Goal: Task Accomplishment & Management: Manage account settings

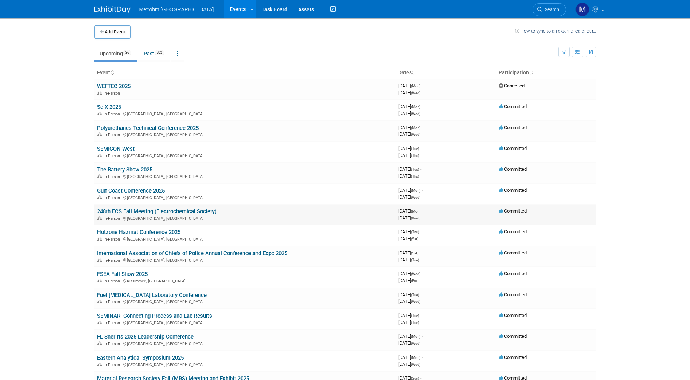
click at [126, 211] on link "248th ECS Fall Meeting (Electrochemical Society)" at bounding box center [156, 211] width 119 height 7
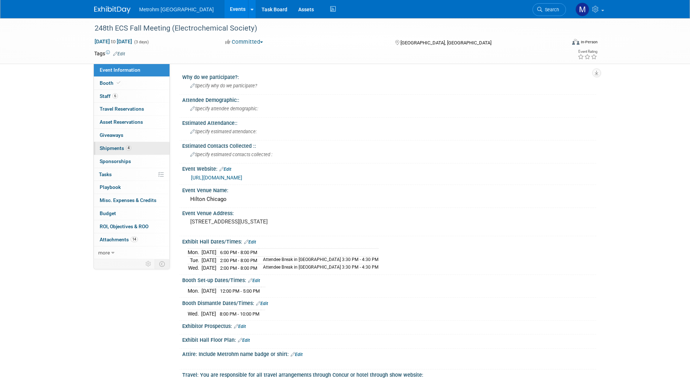
click at [136, 149] on link "4 Shipments 4" at bounding box center [132, 148] width 76 height 13
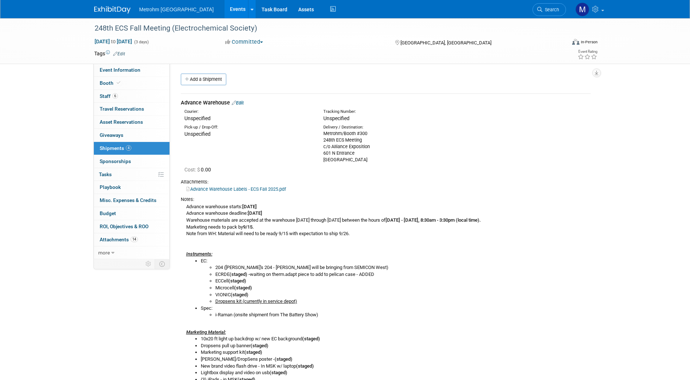
click at [244, 104] on link "Edit" at bounding box center [238, 102] width 12 height 5
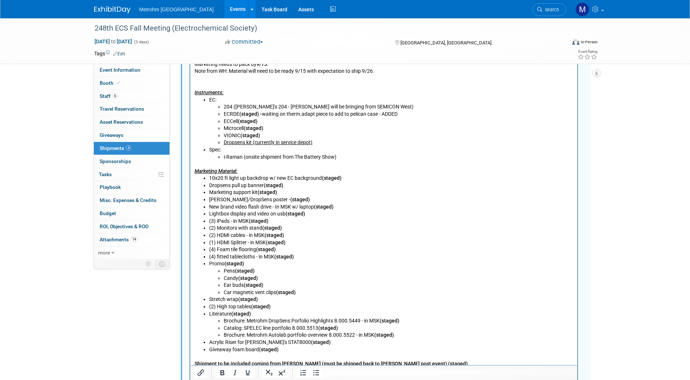
scroll to position [339, 0]
click at [316, 141] on li "Dropsens kit (currently in service depot)" at bounding box center [397, 142] width 349 height 7
drag, startPoint x: 365, startPoint y: 144, endPoint x: 224, endPoint y: 144, distance: 140.7
click at [224, 144] on li "Dropsens kit (staged) - Multi8 is damaged - only sent housing" at bounding box center [397, 142] width 349 height 7
click at [385, 137] on li "VIONIC (staged)" at bounding box center [397, 135] width 349 height 7
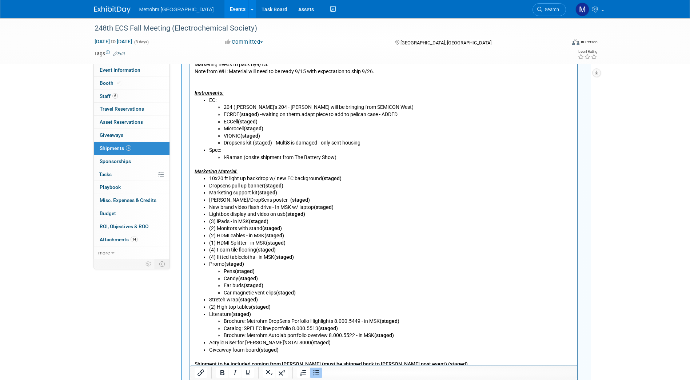
click at [317, 143] on li "Dropsens kit (staged) - Multi8 is damaged - only sent housing" at bounding box center [397, 142] width 349 height 7
drag, startPoint x: 272, startPoint y: 141, endPoint x: 252, endPoint y: 143, distance: 20.1
click at [252, 143] on li "Dropsens kit (staged) - Multi8 is damaged, unable to service in time - only sen…" at bounding box center [397, 142] width 349 height 7
click at [461, 152] on li "Spec: i-Raman (onsite shipment from The Battery Show)" at bounding box center [391, 154] width 364 height 14
click at [287, 200] on li "Paula/DropSens poster - (staged)" at bounding box center [391, 199] width 364 height 7
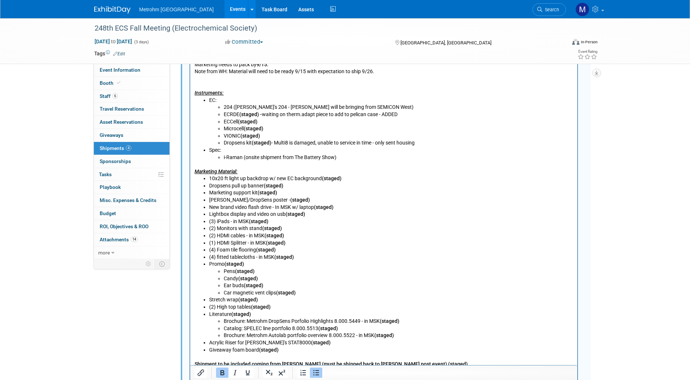
click at [342, 209] on li "New brand video flash drive - In MSK w/ laptop (staged)" at bounding box center [391, 207] width 364 height 7
click at [313, 217] on li "Lightbox display and video on usb (staged)" at bounding box center [391, 214] width 364 height 7
click at [300, 220] on li "(3) iPads - in MSK (staged)" at bounding box center [391, 221] width 364 height 7
click at [301, 229] on li "(2) Monitors with stand (staged)" at bounding box center [391, 228] width 364 height 7
click at [295, 241] on li "(1) HDMI Splitter - in MSK (staged)" at bounding box center [391, 242] width 364 height 7
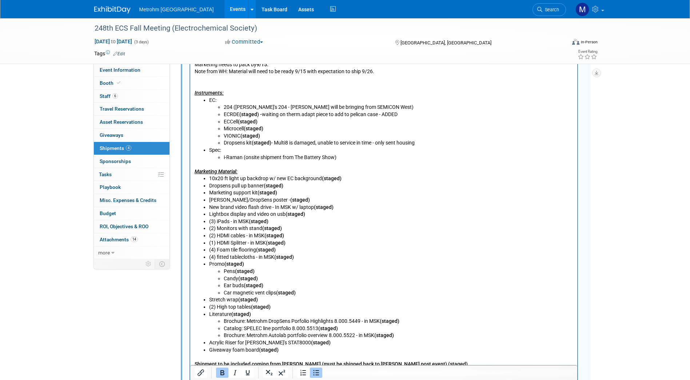
click at [281, 250] on li "(4) Foam tile flooring (staged)" at bounding box center [391, 249] width 364 height 7
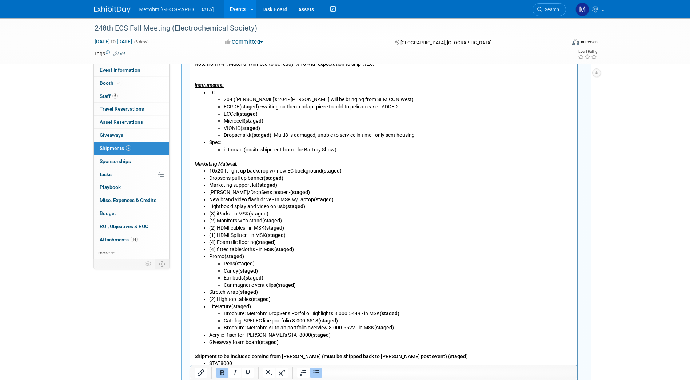
scroll to position [347, 0]
click at [259, 344] on b "(staged)" at bounding box center [269, 342] width 20 height 6
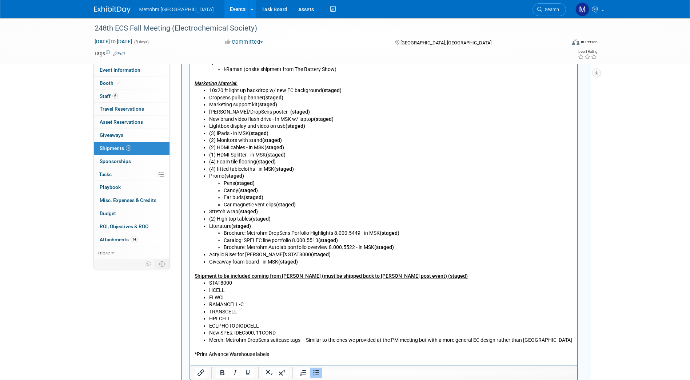
scroll to position [429, 0]
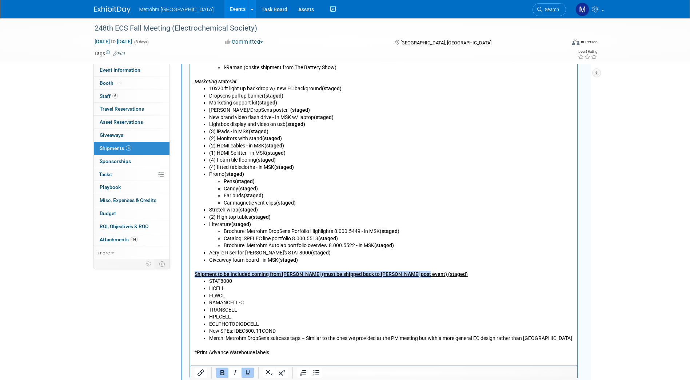
drag, startPoint x: 416, startPoint y: 274, endPoint x: 194, endPoint y: 273, distance: 221.4
click at [194, 273] on p "Shipment to be included coming from Paula (must be shipped back to Paula post e…" at bounding box center [383, 271] width 379 height 14
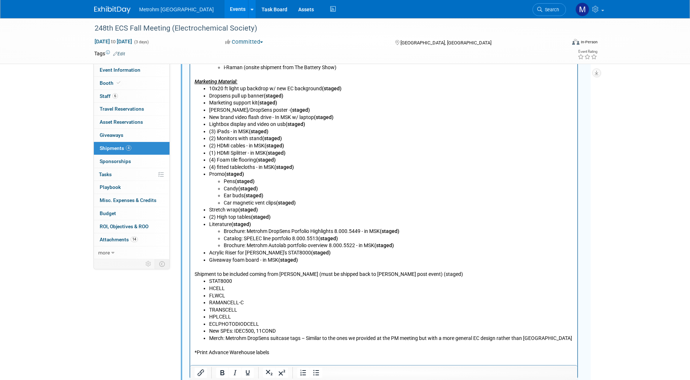
click at [417, 275] on p "Shipment to be included coming from Paula (must be shipped back to Paula post e…" at bounding box center [383, 271] width 379 height 14
drag, startPoint x: 417, startPoint y: 275, endPoint x: 394, endPoint y: 275, distance: 23.6
click at [394, 275] on p "Shipment to be included coming from Paula (must be shipped back to Paula post e…" at bounding box center [383, 271] width 379 height 14
click at [358, 323] on li "ECLPHOTODIODCELL" at bounding box center [391, 324] width 364 height 7
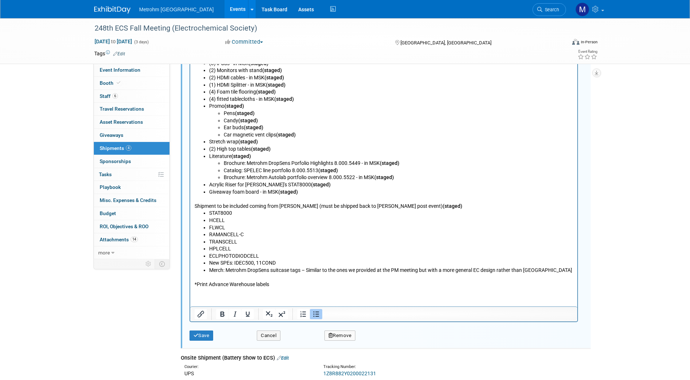
scroll to position [497, 0]
click at [207, 336] on button "Save" at bounding box center [201, 335] width 24 height 10
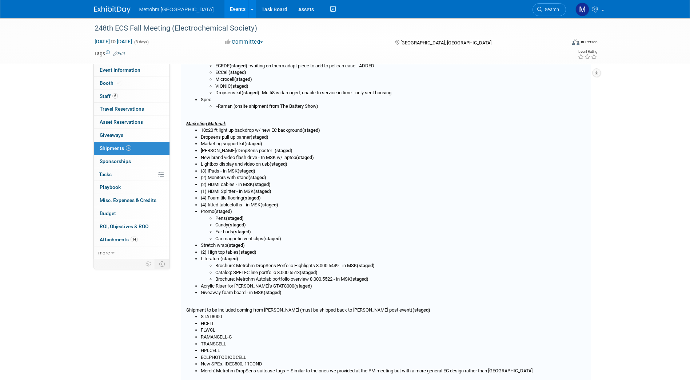
scroll to position [11, 0]
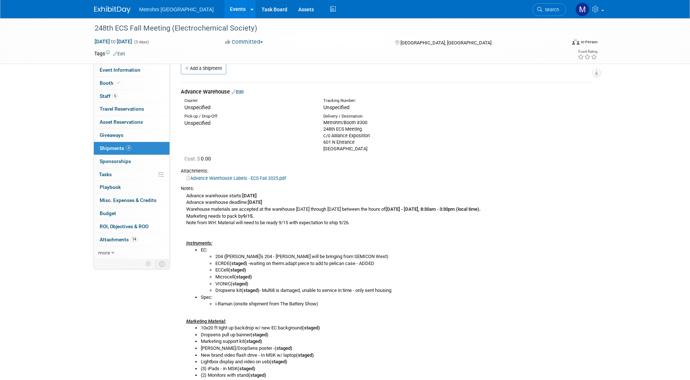
click at [117, 15] on div "Metrohm USA Events Add Event Bulk Upload Events Shareable Event Boards Recently…" at bounding box center [345, 9] width 502 height 18
click at [110, 11] on img at bounding box center [112, 9] width 36 height 7
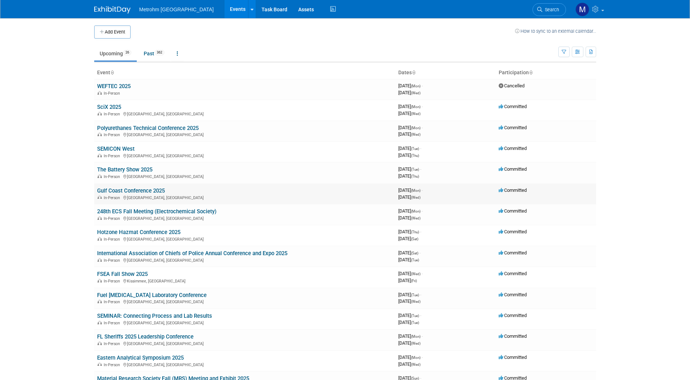
click at [123, 191] on link "Gulf Coast Conference 2025" at bounding box center [131, 190] width 68 height 7
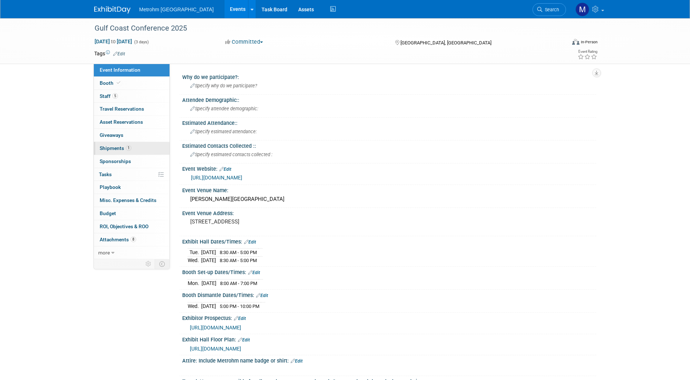
click at [152, 153] on link "1 Shipments 1" at bounding box center [132, 148] width 76 height 13
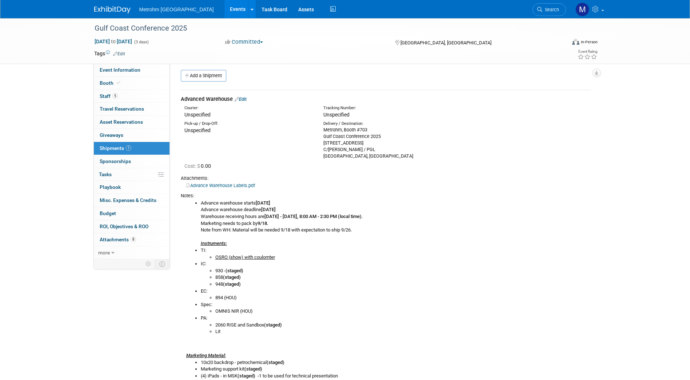
scroll to position [3, 0]
click at [107, 7] on img at bounding box center [112, 9] width 36 height 7
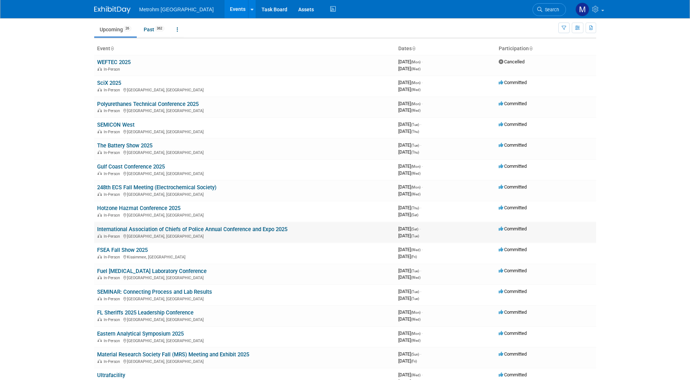
scroll to position [24, 0]
click at [133, 228] on link "International Association of Chiefs of Police Annual Conference and Expo 2025" at bounding box center [192, 228] width 190 height 7
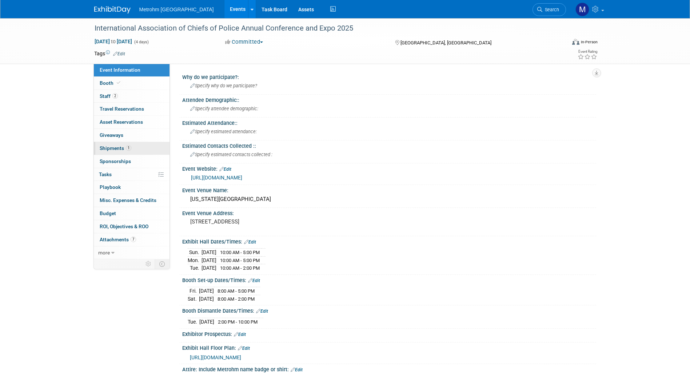
click at [138, 150] on link "1 Shipments 1" at bounding box center [132, 148] width 76 height 13
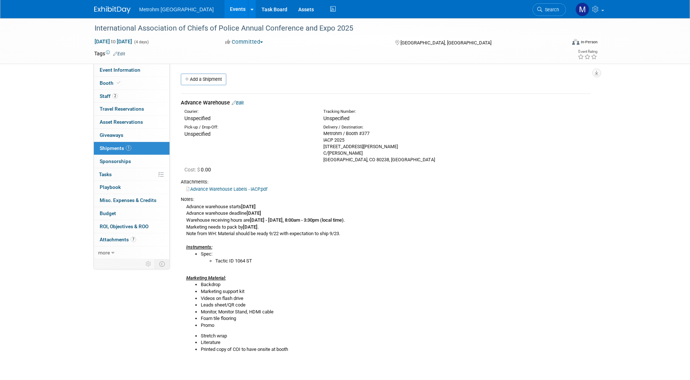
click at [64, 101] on div "International Association of Chiefs of Police Annual Conference and Expo 2025 O…" at bounding box center [345, 198] width 690 height 360
click at [91, 5] on div "Metrohm USA Events Add Event Bulk Upload Events Shareable Event Boards Recently…" at bounding box center [345, 9] width 513 height 18
click at [136, 87] on link "Booth" at bounding box center [132, 83] width 76 height 13
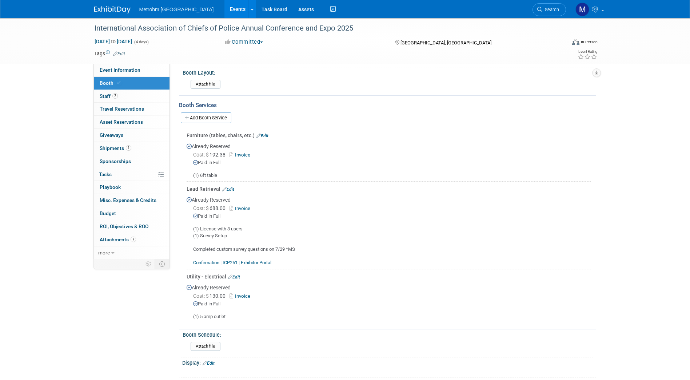
scroll to position [82, 0]
click at [148, 147] on link "1 Shipments 1" at bounding box center [132, 148] width 76 height 13
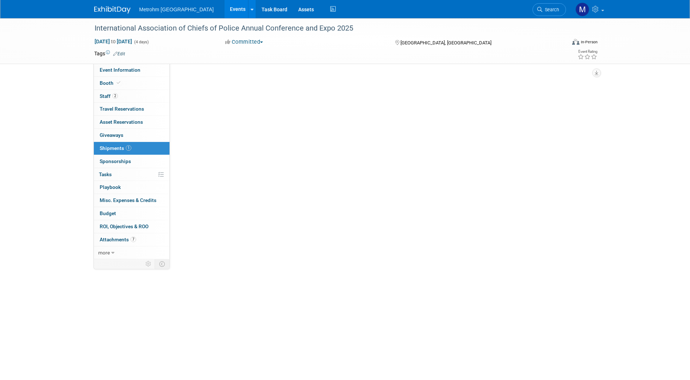
scroll to position [0, 0]
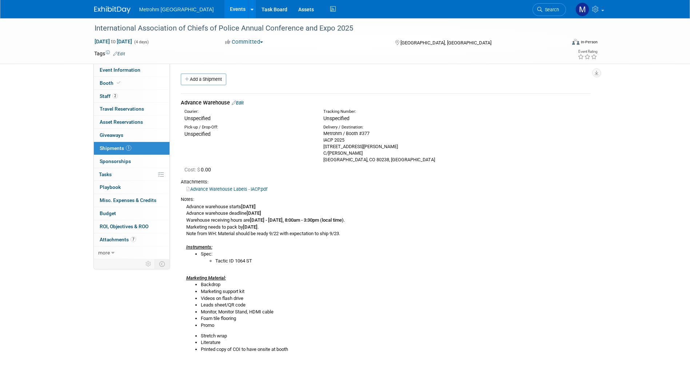
click at [240, 103] on link "Edit" at bounding box center [238, 102] width 12 height 5
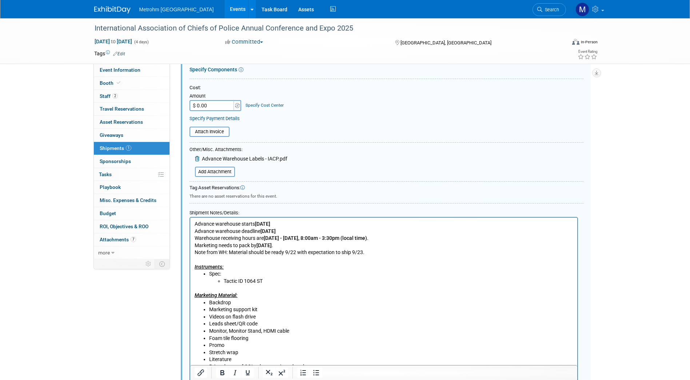
click at [265, 283] on li "Tactic ID 1064 ST" at bounding box center [397, 280] width 349 height 7
click at [252, 299] on li "Backdrop" at bounding box center [391, 302] width 364 height 7
click at [208, 303] on ul "Backdrop Marketing support kit Videos on flash drive Leads sheet/QR code Monito…" at bounding box center [383, 324] width 379 height 50
click at [280, 297] on p "Marketing Material:" at bounding box center [383, 291] width 379 height 14
click at [276, 303] on li "10 x10 Light-up Backdrop" at bounding box center [391, 302] width 364 height 7
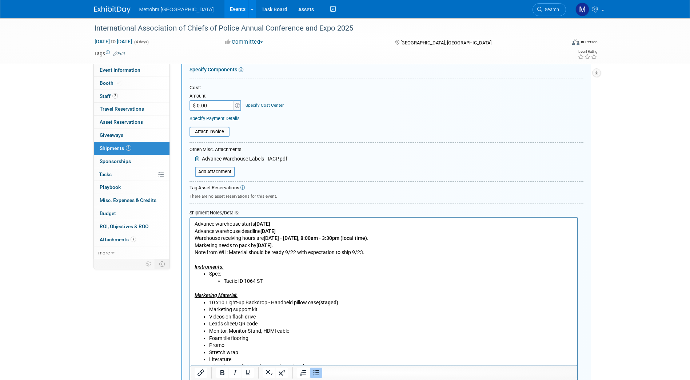
click at [278, 312] on li "Marketing support kit" at bounding box center [391, 309] width 364 height 7
drag, startPoint x: 340, startPoint y: 299, endPoint x: 320, endPoint y: 304, distance: 20.8
click at [320, 304] on li "10 x10 Light-up Backdrop - Handheld pillow case (staged)" at bounding box center [391, 302] width 364 height 7
copy b "(staged)"
click at [271, 315] on li "Videos on flash drive" at bounding box center [391, 316] width 364 height 7
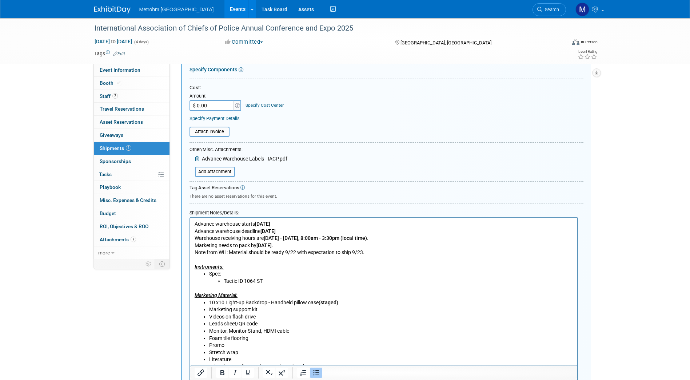
click at [297, 332] on li "Monitor, Monitor Stand, HDMI cable" at bounding box center [391, 330] width 364 height 7
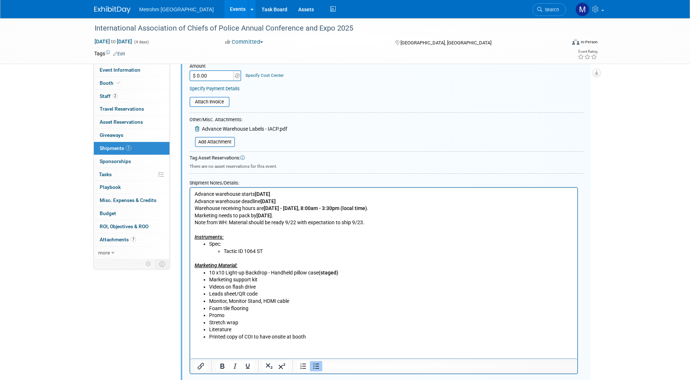
scroll to position [188, 0]
click at [279, 255] on li "Tactic ID 1064 ST" at bounding box center [397, 251] width 349 height 7
click at [264, 280] on li "Marketing support kit" at bounding box center [391, 279] width 364 height 7
click at [632, 303] on div "International Association of Chiefs of Police Annual Conference and Expo 2025 O…" at bounding box center [345, 123] width 690 height 585
click at [258, 289] on li "Videos on flash drive" at bounding box center [391, 287] width 364 height 7
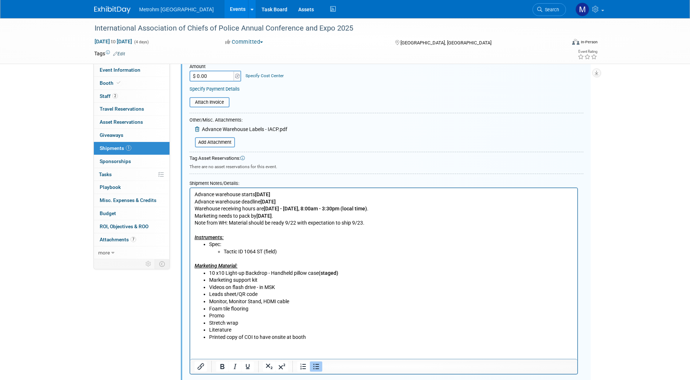
click at [267, 294] on li "Leads sheet/QR code" at bounding box center [391, 294] width 364 height 7
click at [293, 303] on li "Monitor, Monitor Stand, HDMI cable" at bounding box center [391, 301] width 364 height 7
click at [263, 300] on li "Monitor, Monitor Stand, HDMI cable" at bounding box center [391, 301] width 364 height 7
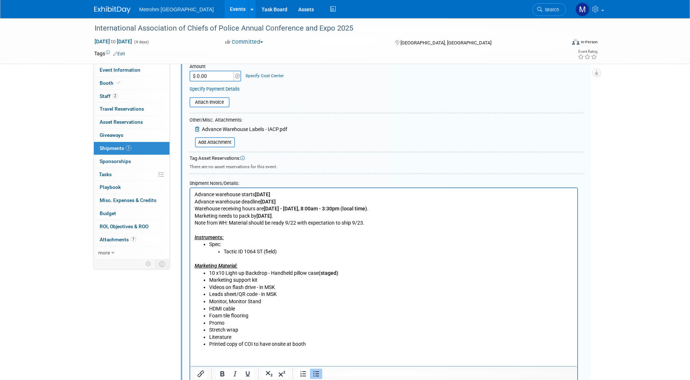
click at [269, 301] on li "Monitor, Monitor Stand" at bounding box center [391, 301] width 364 height 7
click at [243, 312] on li "Foam tile flooring" at bounding box center [391, 315] width 364 height 7
click at [243, 309] on li "HDMI cable" at bounding box center [391, 308] width 364 height 7
click at [250, 331] on li "Stretch wrap" at bounding box center [391, 329] width 364 height 7
click at [283, 277] on li "Marketing support kit" at bounding box center [391, 279] width 364 height 7
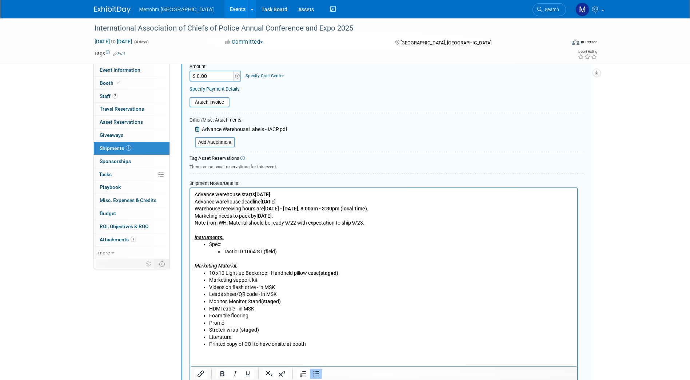
click at [280, 280] on li "Marketing support kit" at bounding box center [391, 279] width 364 height 7
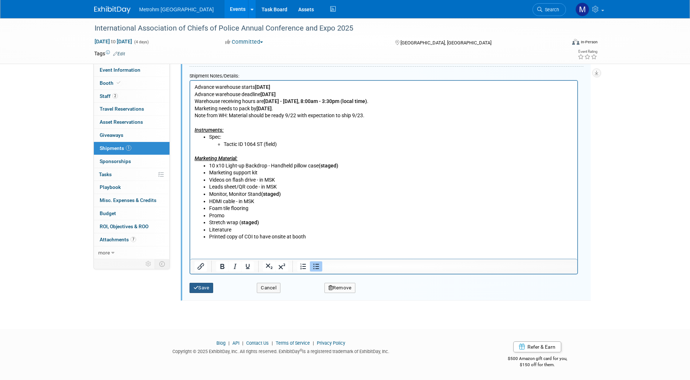
click at [211, 288] on button "Save" at bounding box center [201, 288] width 24 height 10
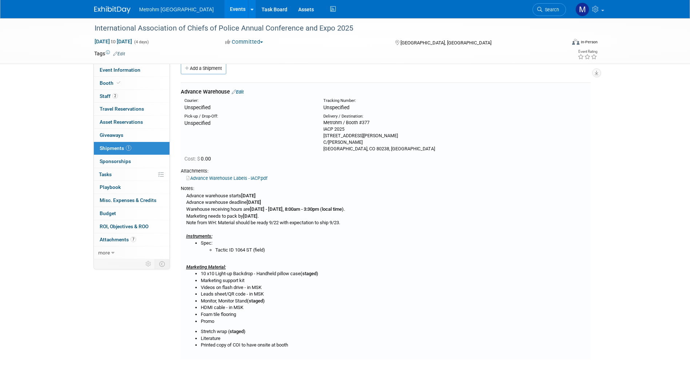
scroll to position [0, 0]
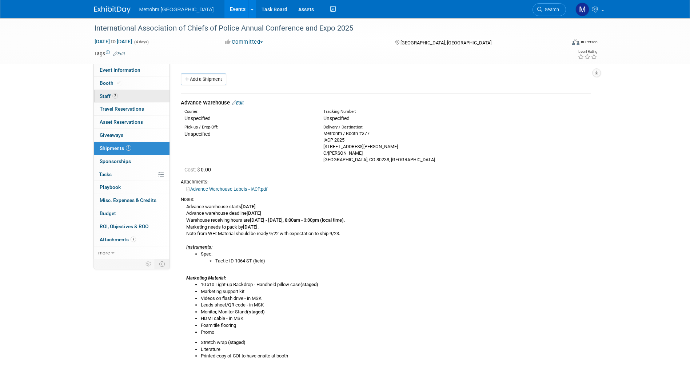
click at [145, 102] on link "2 Staff 2" at bounding box center [132, 96] width 76 height 13
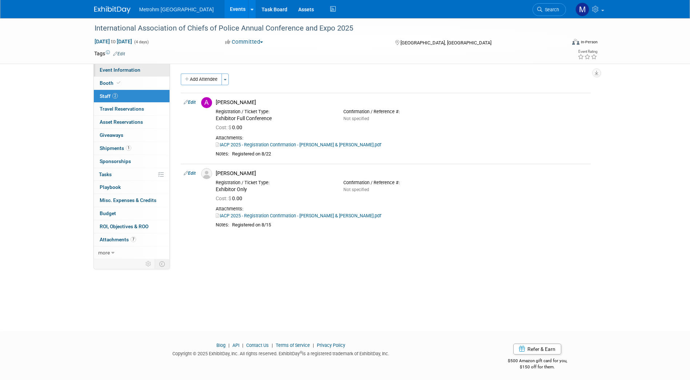
click at [149, 71] on link "Event Information" at bounding box center [132, 70] width 76 height 13
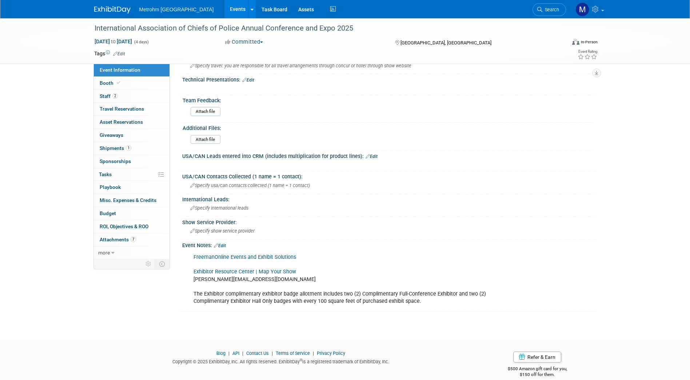
scroll to position [333, 0]
click at [152, 149] on link "1 Shipments 1" at bounding box center [132, 148] width 76 height 13
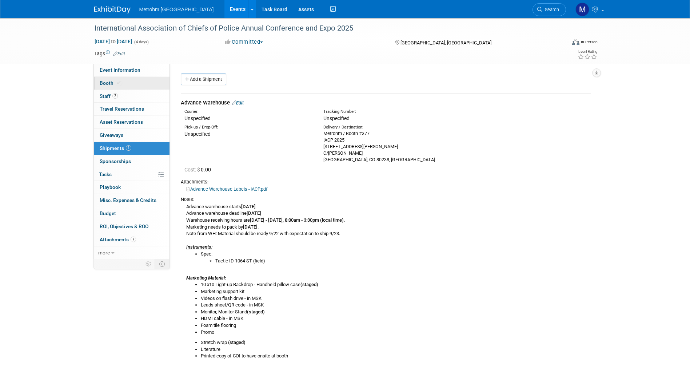
click at [142, 85] on link "Booth" at bounding box center [132, 83] width 76 height 13
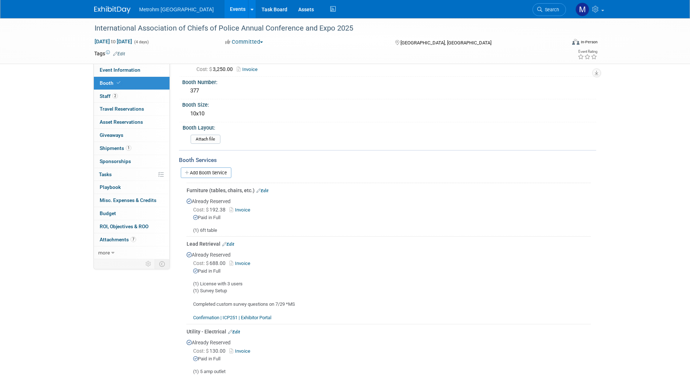
scroll to position [27, 0]
click at [239, 208] on link "Invoice" at bounding box center [241, 209] width 24 height 5
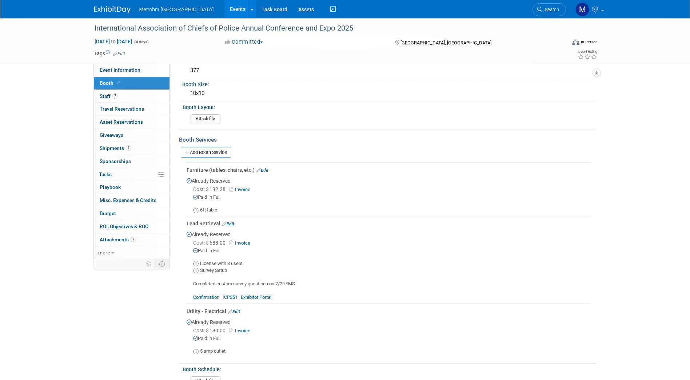
scroll to position [48, 0]
click at [134, 149] on link "1 Shipments 1" at bounding box center [132, 148] width 76 height 13
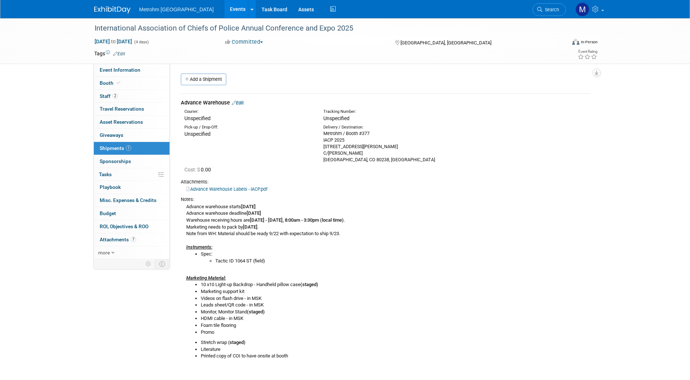
click at [243, 104] on link "Edit" at bounding box center [238, 102] width 12 height 5
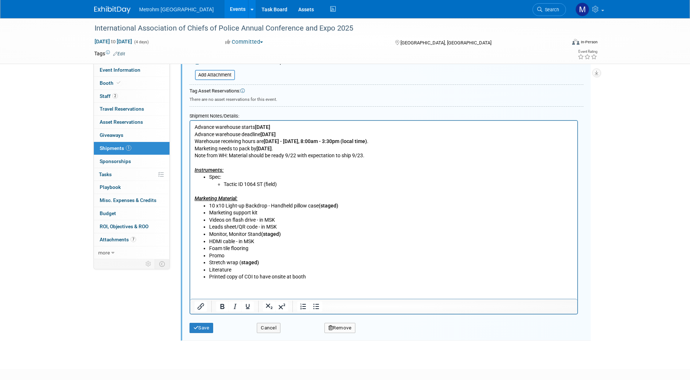
scroll to position [255, 0]
click at [284, 213] on li "Marketing support kit" at bounding box center [391, 212] width 364 height 7
drag, startPoint x: 345, startPoint y: 204, endPoint x: 320, endPoint y: 205, distance: 24.4
click at [320, 205] on li "10 x10 Light-up Backdrop - Handheld pillow case (staged)" at bounding box center [391, 205] width 364 height 7
copy b "(staged)"
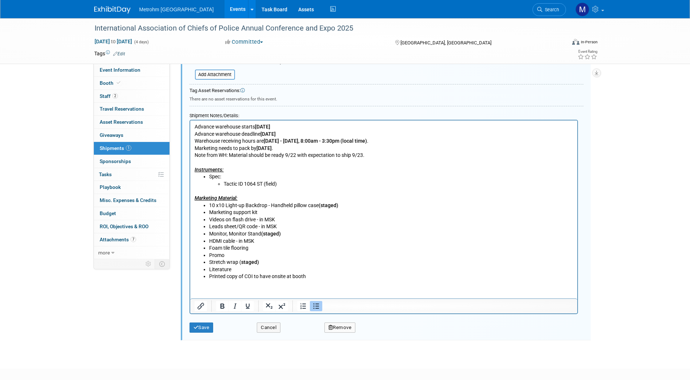
click at [280, 211] on li "Marketing support kit" at bounding box center [391, 212] width 364 height 7
click at [287, 217] on li "Videos on flash drive - in MSK" at bounding box center [391, 219] width 364 height 7
click at [288, 223] on li "Videos on flash drive - in MSK (staged)" at bounding box center [391, 219] width 364 height 7
click at [289, 224] on li "Leads sheet/QR code - in MSK" at bounding box center [391, 226] width 364 height 7
click at [266, 239] on li "HDMI cable - in MSK" at bounding box center [391, 240] width 364 height 7
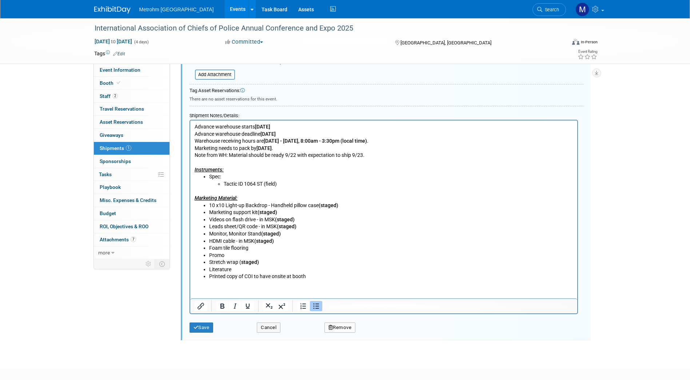
click at [250, 246] on li "Foam tile flooring" at bounding box center [391, 247] width 364 height 7
click at [375, 260] on li "Stretch wrap ( staged)" at bounding box center [391, 262] width 364 height 7
click at [295, 257] on li "Promo" at bounding box center [391, 255] width 364 height 7
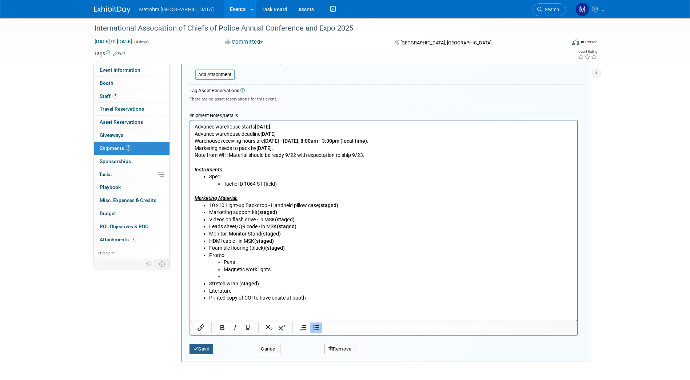
click at [200, 347] on button "Save" at bounding box center [201, 349] width 24 height 10
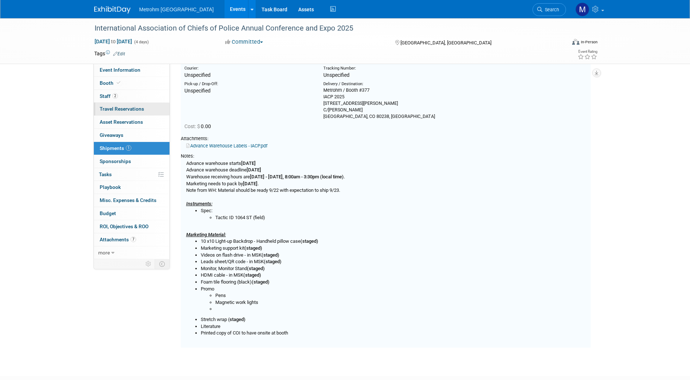
scroll to position [11, 0]
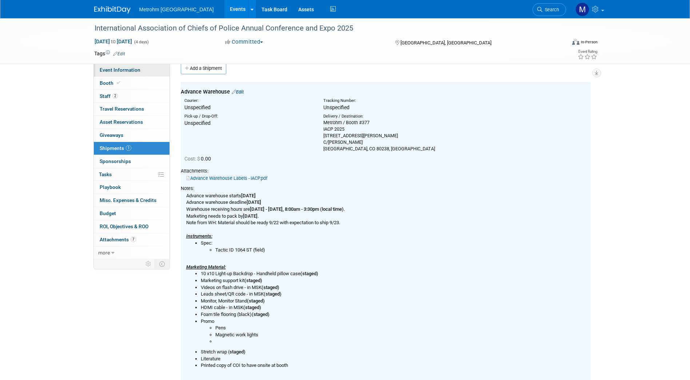
click at [140, 75] on link "Event Information" at bounding box center [132, 70] width 76 height 13
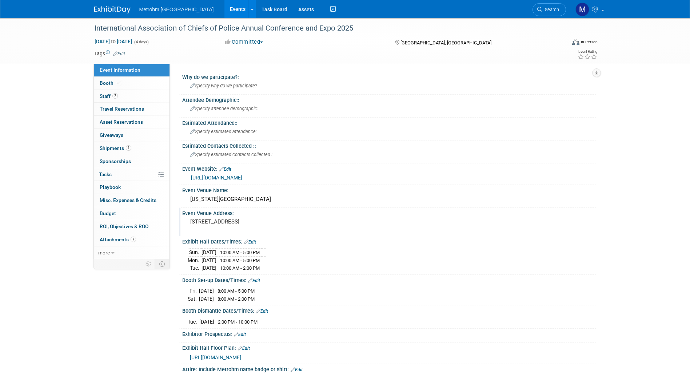
scroll to position [16, 0]
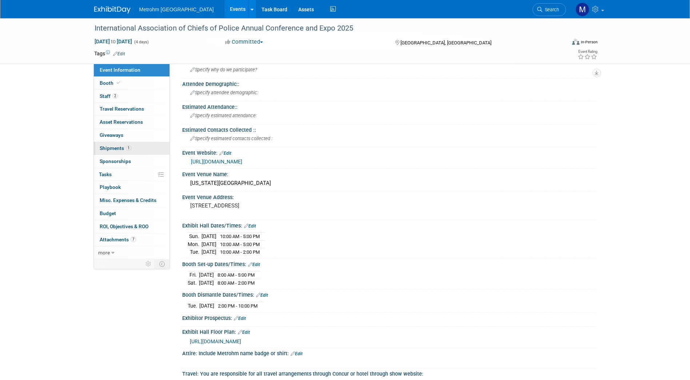
click at [151, 147] on link "1 Shipments 1" at bounding box center [132, 148] width 76 height 13
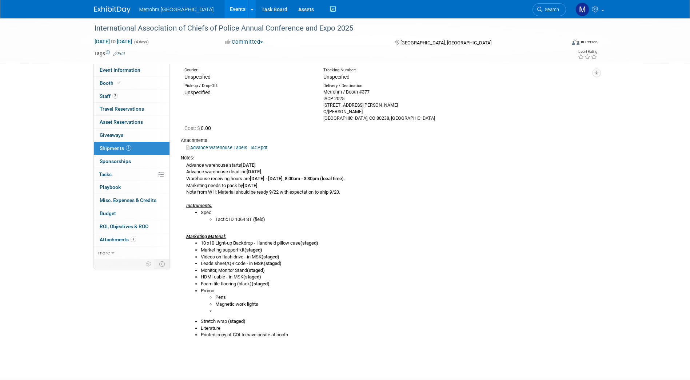
scroll to position [42, 0]
click at [136, 70] on span "Event Information" at bounding box center [120, 70] width 41 height 6
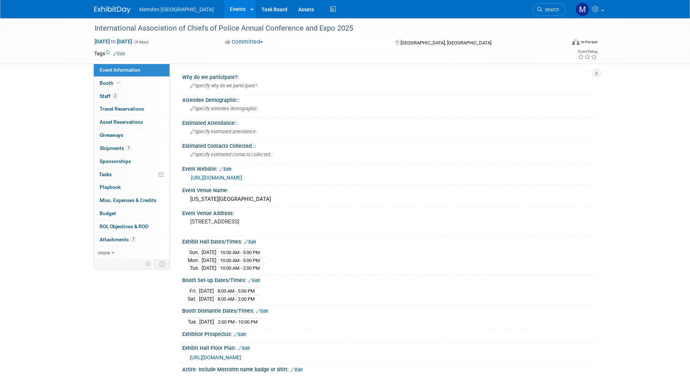
click at [238, 175] on link "https://www.theiacpconference.org/" at bounding box center [216, 178] width 51 height 6
click at [129, 148] on span "1" at bounding box center [128, 147] width 5 height 5
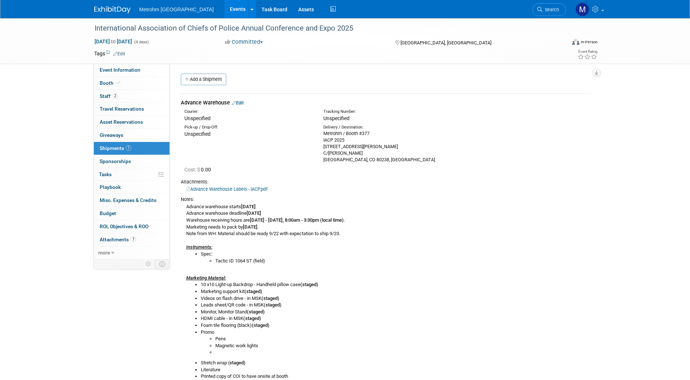
click at [243, 103] on div "Advance Warehouse Edit" at bounding box center [386, 103] width 410 height 8
click at [243, 103] on link "Edit" at bounding box center [238, 102] width 12 height 5
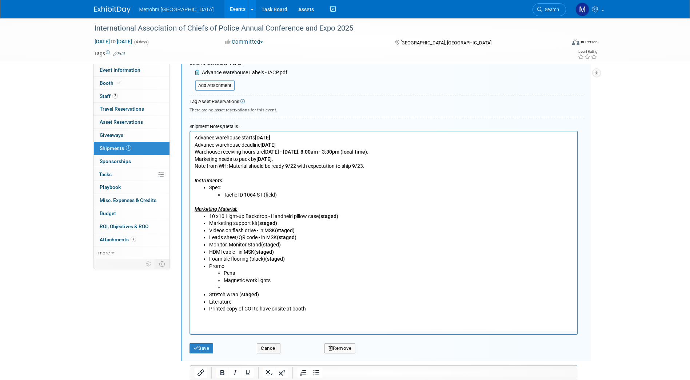
scroll to position [245, 0]
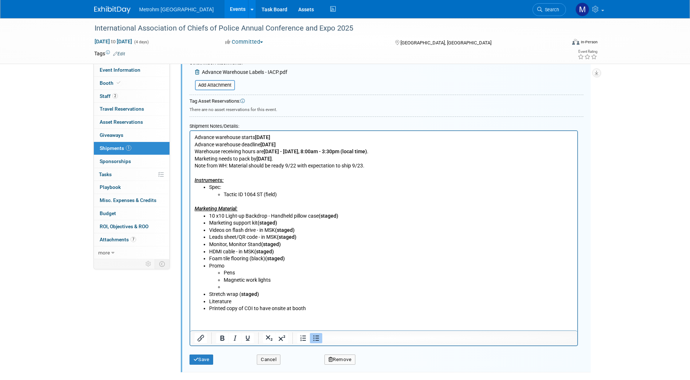
click at [233, 287] on li "Rich Text Area. Press ALT-0 for help." at bounding box center [397, 286] width 349 height 7
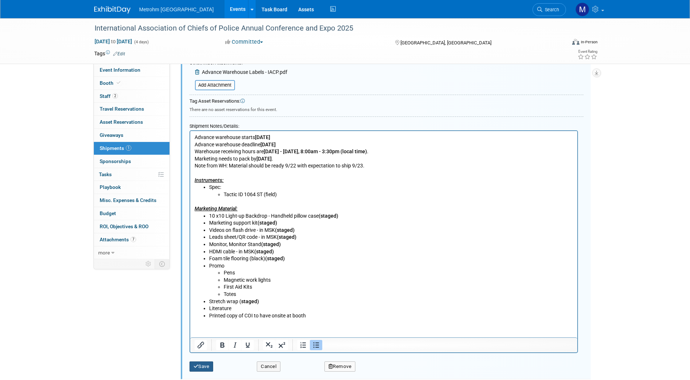
click at [203, 367] on button "Save" at bounding box center [201, 366] width 24 height 10
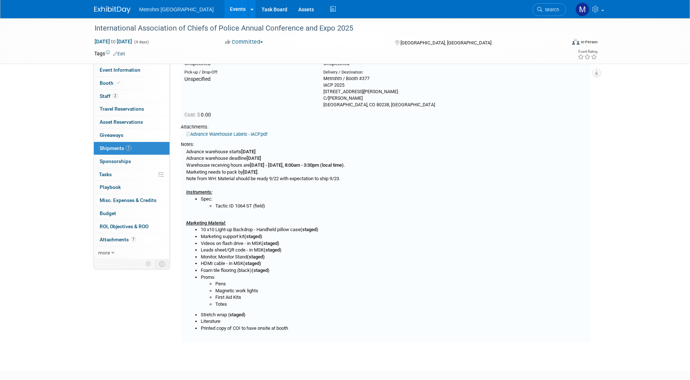
scroll to position [11, 0]
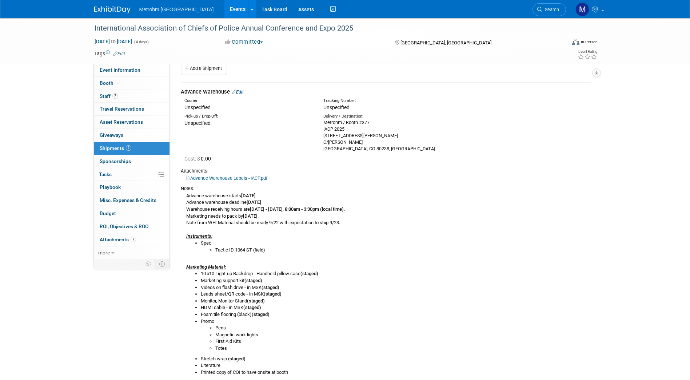
click at [242, 91] on link "Edit" at bounding box center [238, 91] width 12 height 5
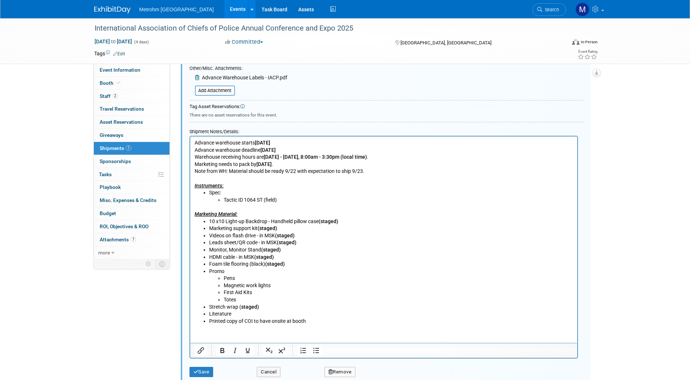
scroll to position [271, 0]
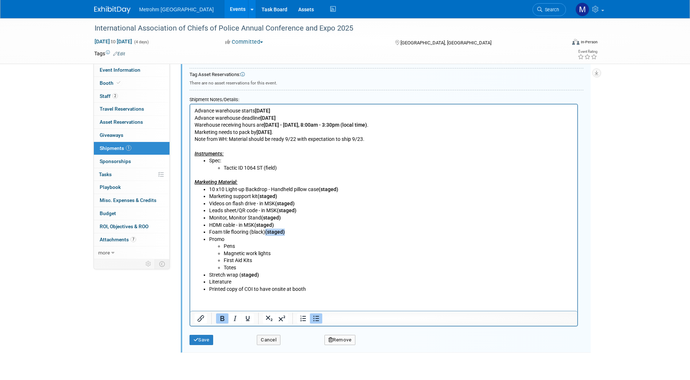
drag, startPoint x: 287, startPoint y: 233, endPoint x: 266, endPoint y: 234, distance: 20.8
click at [266, 234] on li "Foam tile flooring (black) (staged)" at bounding box center [391, 231] width 364 height 7
copy b "(staged)"
click at [235, 238] on li "Promo Pens Magnetic work lights First Aid Kits Totes" at bounding box center [391, 254] width 364 height 36
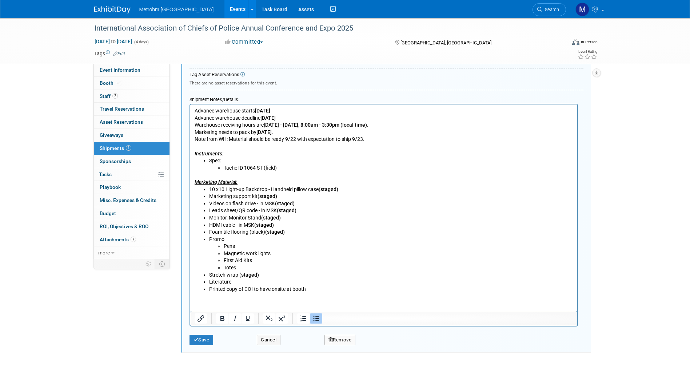
click at [222, 239] on li "Promo Pens Magnetic work lights First Aid Kits Totes" at bounding box center [391, 254] width 364 height 36
click at [225, 240] on li "Promo Pens Magnetic work lights First Aid Kits Totes" at bounding box center [391, 254] width 364 height 36
click at [223, 239] on li "Promo Pens Magnetic work lights First Aid Kits Totes" at bounding box center [391, 254] width 364 height 36
click at [260, 247] on li "Pens" at bounding box center [397, 246] width 349 height 7
click at [279, 253] on li "Magnetic work lights" at bounding box center [397, 253] width 349 height 7
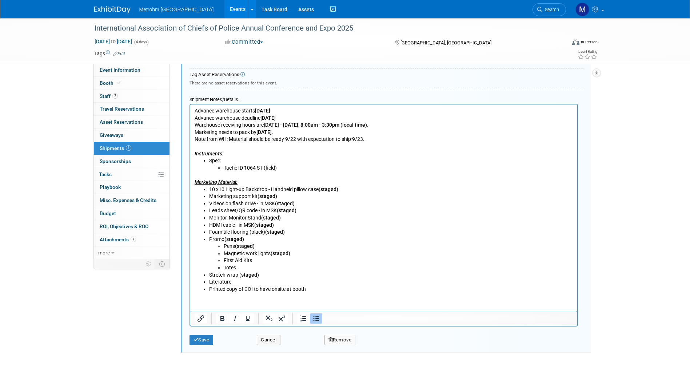
click at [256, 259] on li "First Aid Kits" at bounding box center [397, 260] width 349 height 7
click at [245, 267] on li "Totes" at bounding box center [397, 267] width 349 height 7
click at [207, 341] on button "Save" at bounding box center [201, 340] width 24 height 10
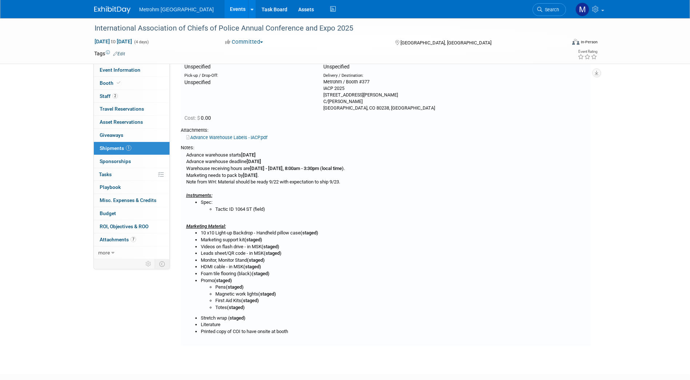
scroll to position [53, 0]
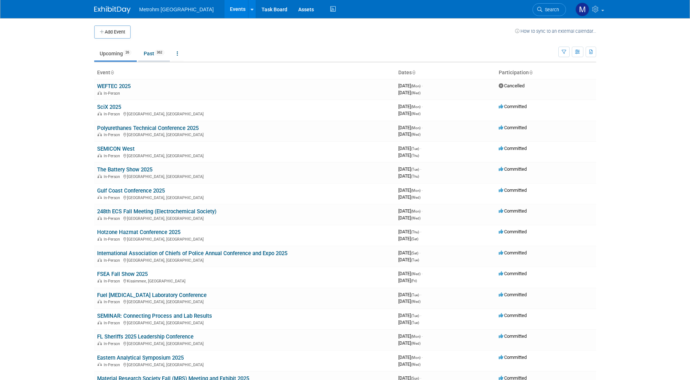
click at [151, 53] on link "Past 362" at bounding box center [154, 54] width 32 height 14
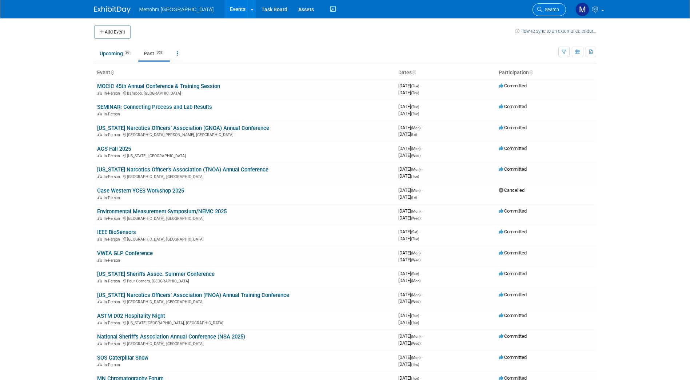
click at [550, 10] on span "Search" at bounding box center [550, 9] width 17 height 5
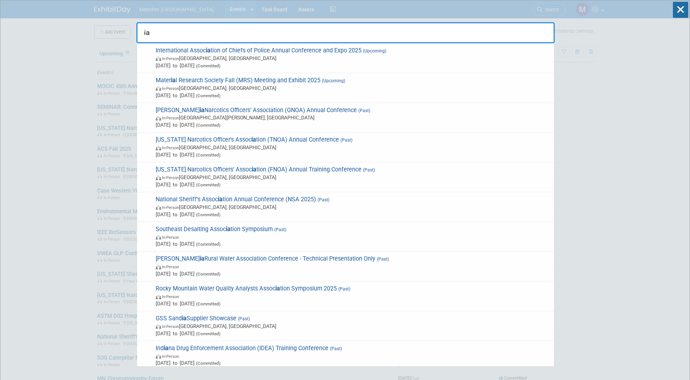
type input "i"
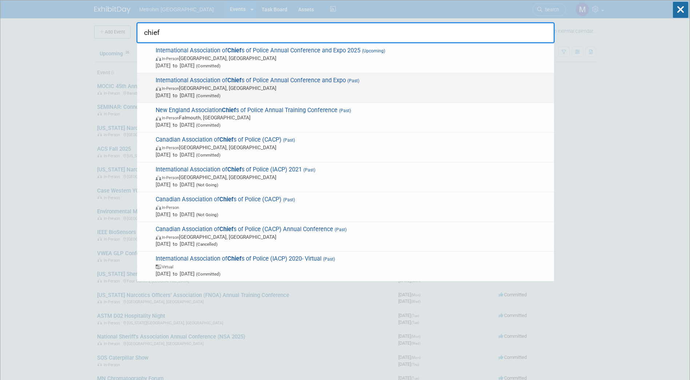
type input "chief"
click at [343, 84] on span "International Association of Chief s of Police Annual Conference and Expo (Past…" at bounding box center [351, 88] width 397 height 22
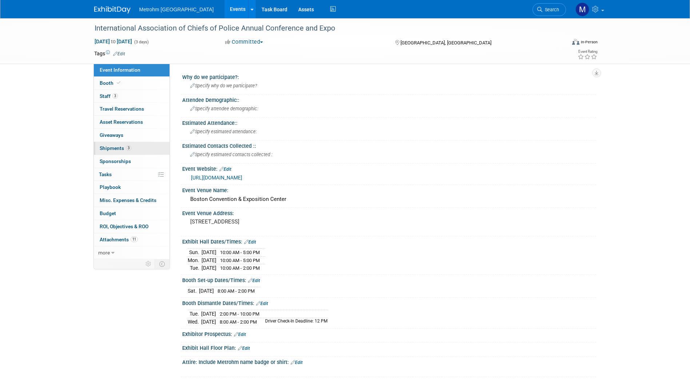
click at [128, 149] on span "3" at bounding box center [128, 147] width 5 height 5
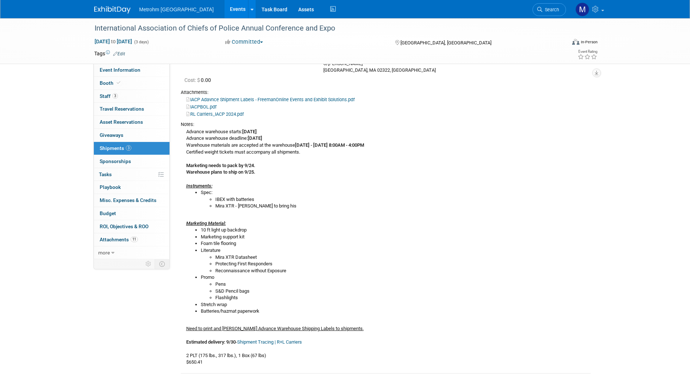
scroll to position [90, 0]
click at [144, 88] on link "Booth" at bounding box center [132, 83] width 76 height 13
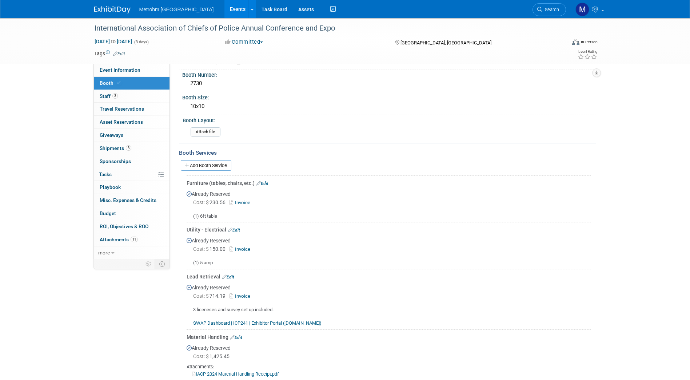
scroll to position [0, 0]
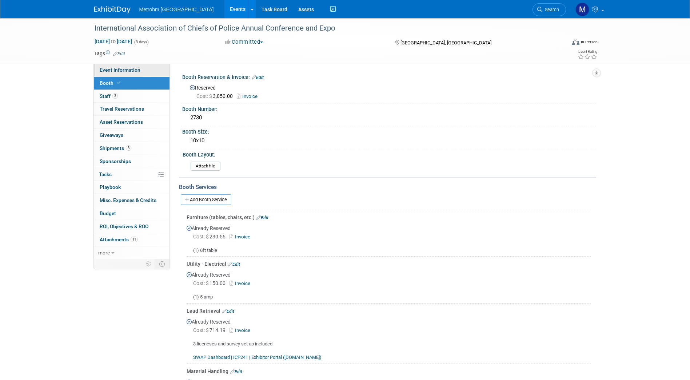
click at [129, 64] on link "Event Information" at bounding box center [132, 70] width 76 height 13
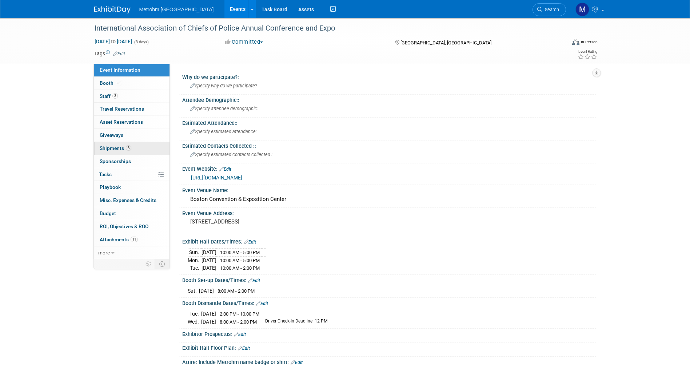
click at [145, 145] on link "3 Shipments 3" at bounding box center [132, 148] width 76 height 13
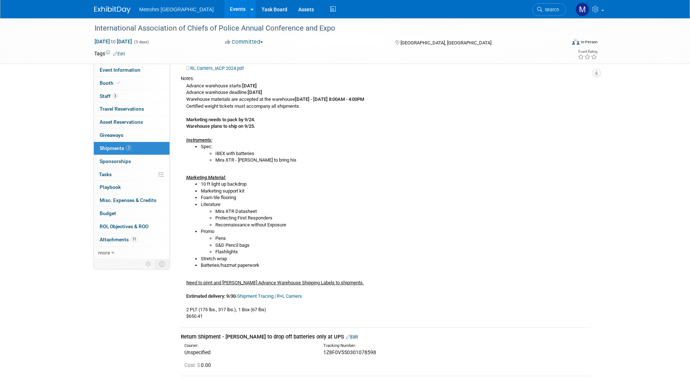
scroll to position [136, 0]
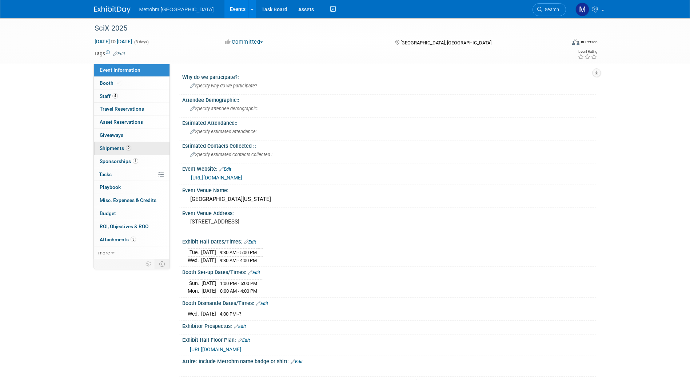
drag, startPoint x: 0, startPoint y: 0, endPoint x: 128, endPoint y: 154, distance: 200.1
click at [128, 154] on link "2 Shipments 2" at bounding box center [132, 148] width 76 height 13
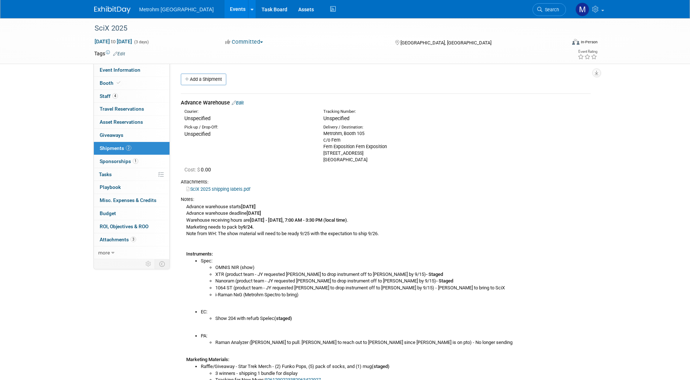
click at [240, 102] on link "Edit" at bounding box center [238, 102] width 12 height 5
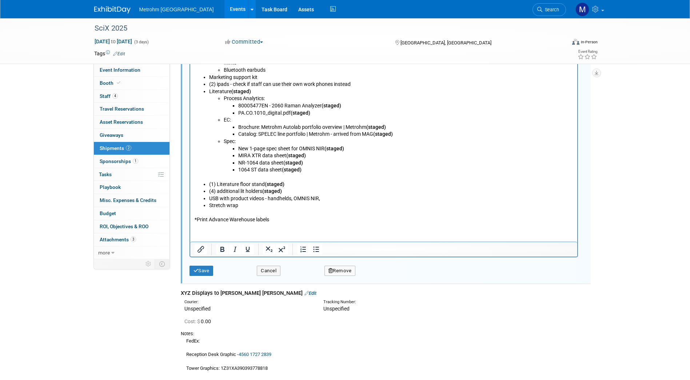
scroll to position [554, 0]
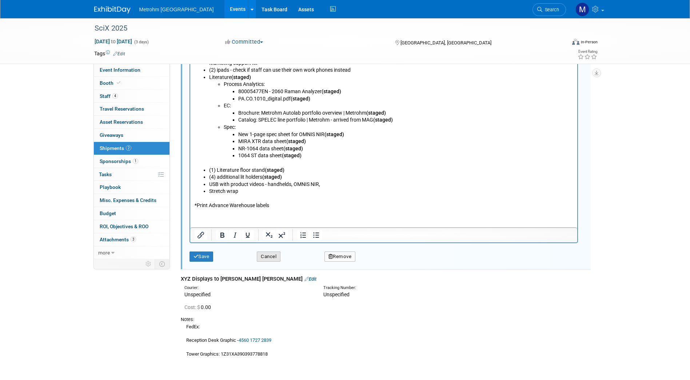
click at [268, 258] on button "Cancel" at bounding box center [269, 256] width 24 height 10
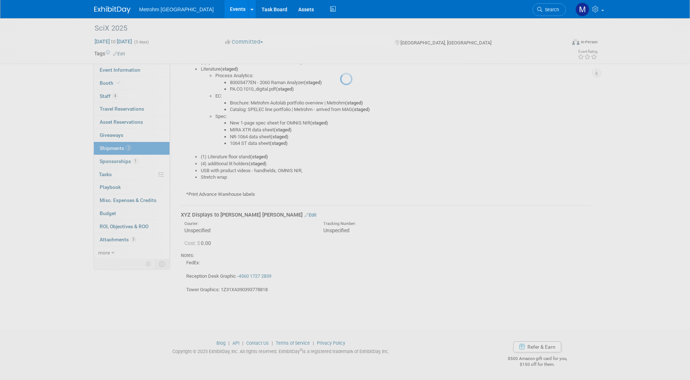
scroll to position [385, 0]
